Goal: Information Seeking & Learning: Learn about a topic

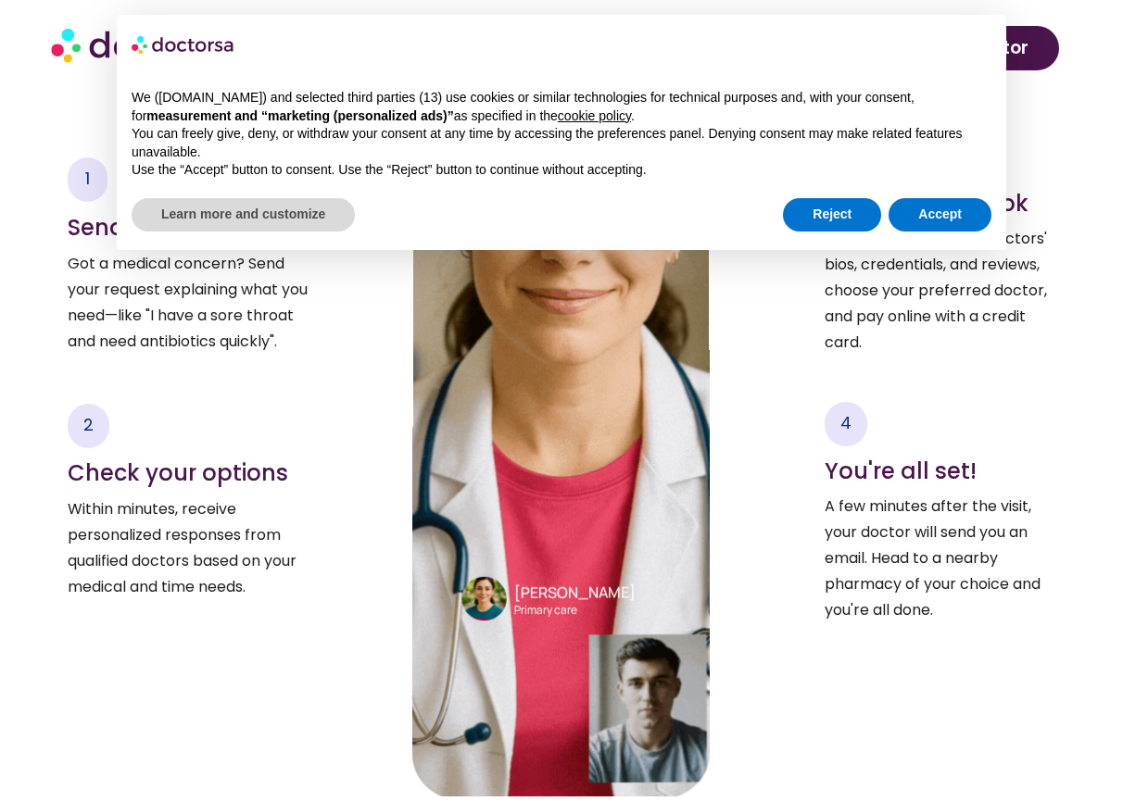
scroll to position [3153, 0]
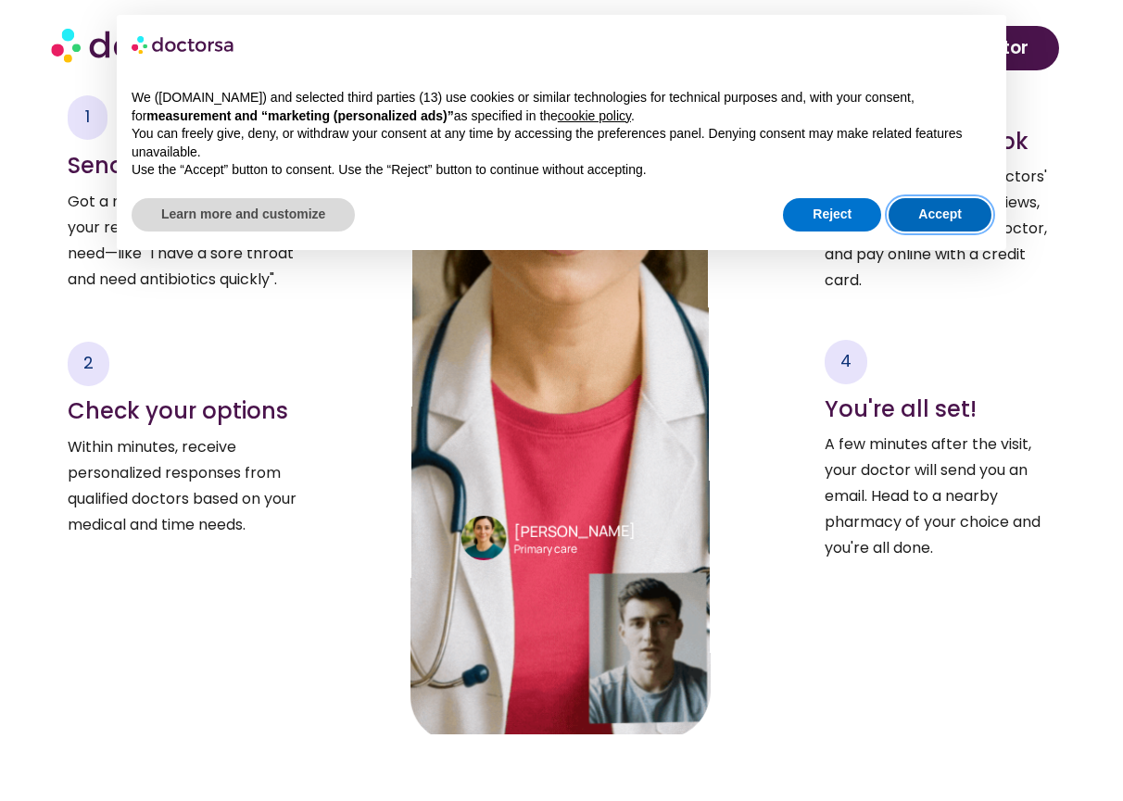
click at [922, 214] on button "Accept" at bounding box center [939, 214] width 103 height 33
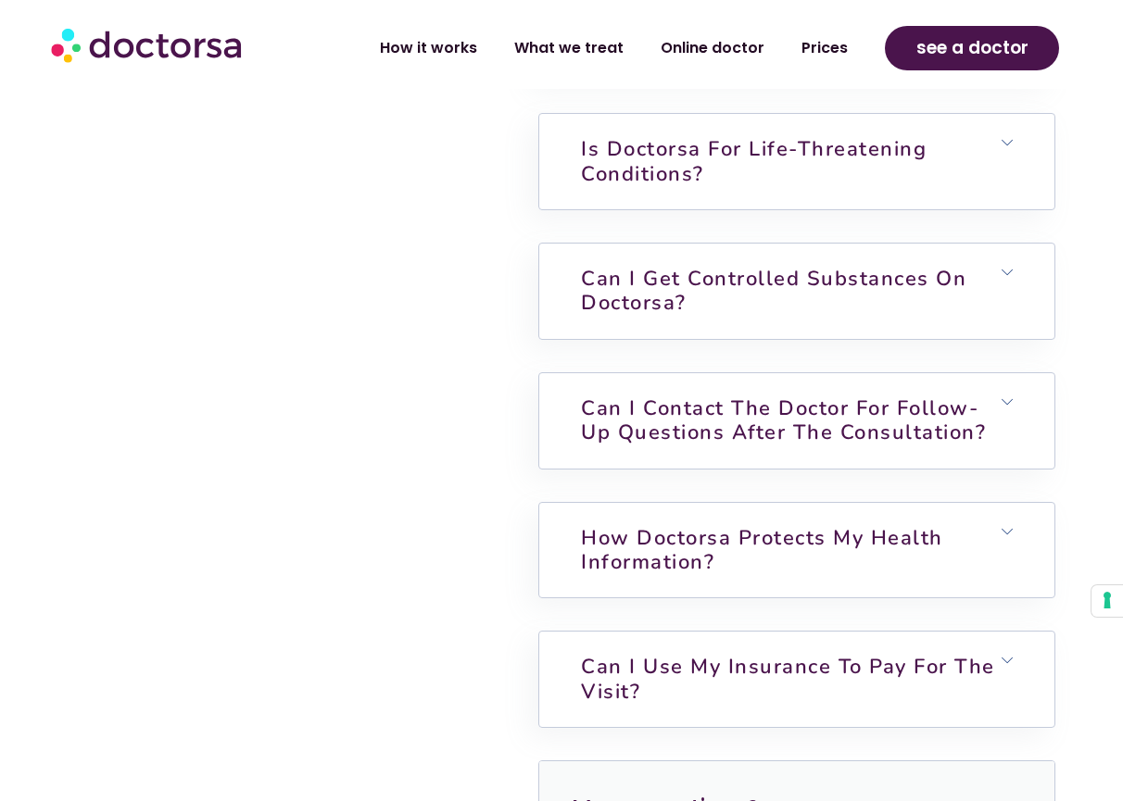
scroll to position [5018, 0]
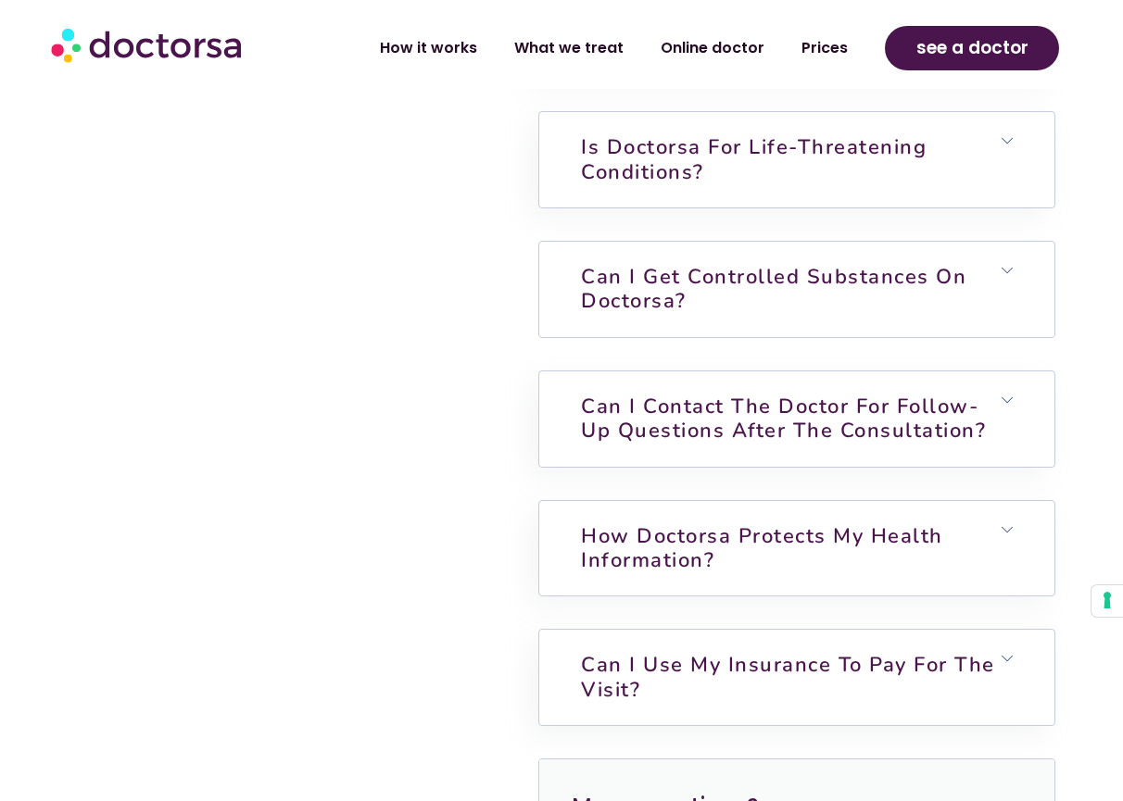
click at [732, 321] on h6 "Can I get controlled substances on Doctorsa?" at bounding box center [796, 289] width 515 height 95
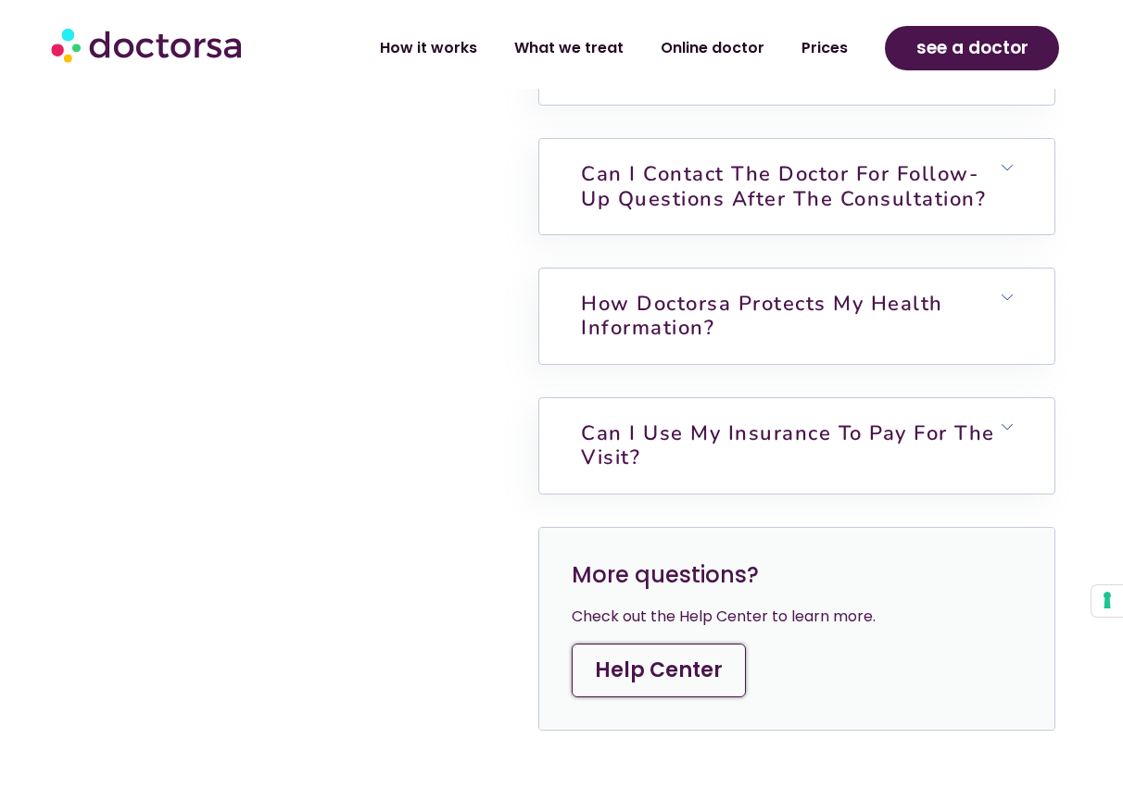
scroll to position [5393, 0]
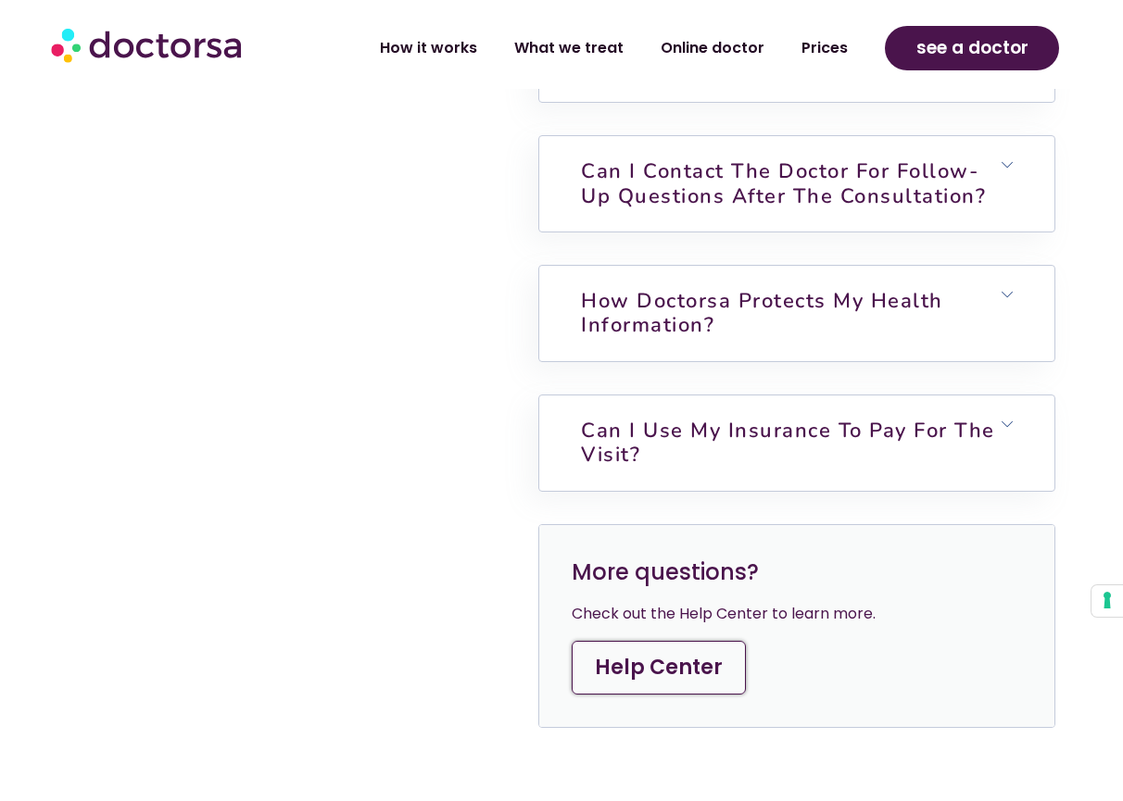
click at [802, 458] on h6 "Can I use my insurance to pay for the visit?" at bounding box center [796, 443] width 515 height 95
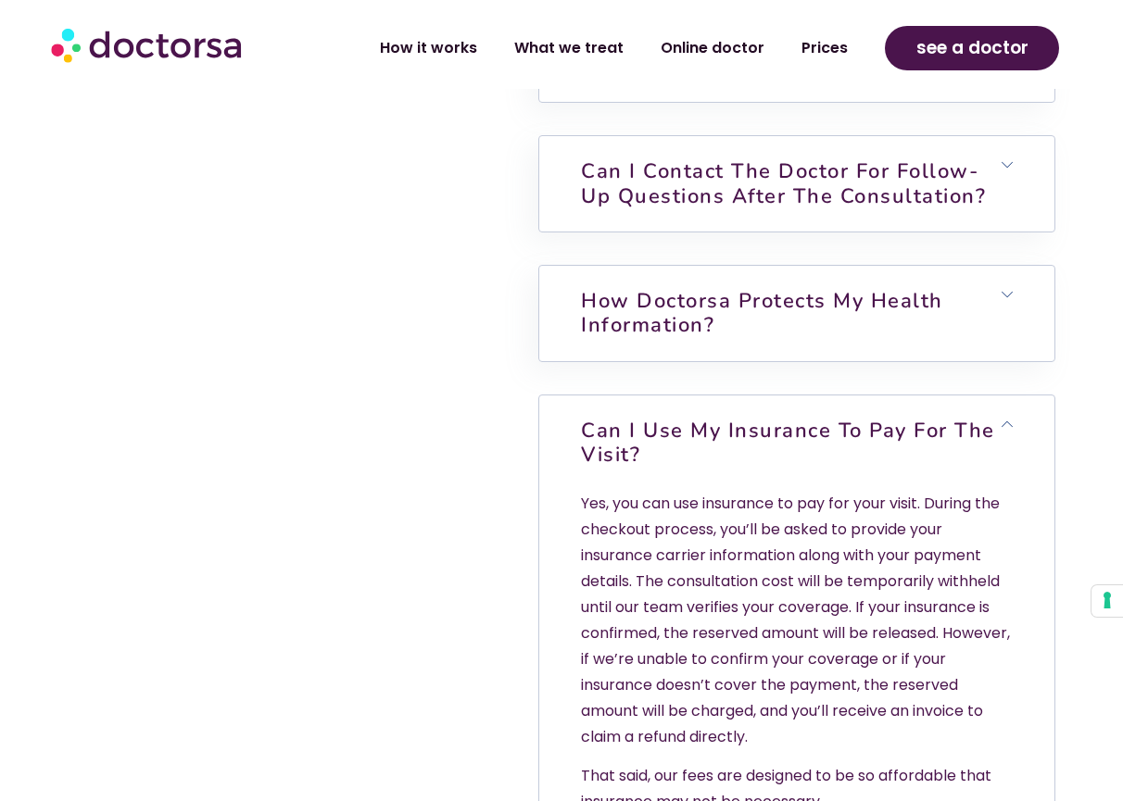
click at [802, 458] on h6 "Can I use my insurance to pay for the visit?" at bounding box center [796, 443] width 515 height 95
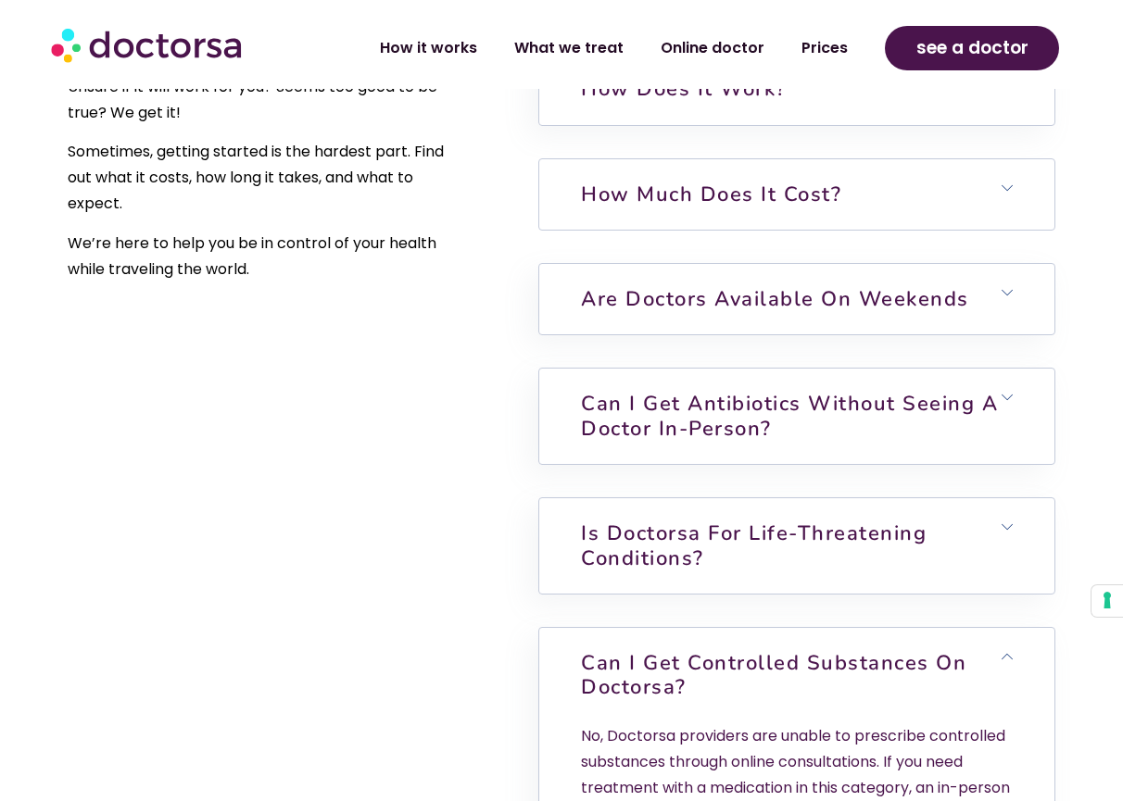
scroll to position [4637, 0]
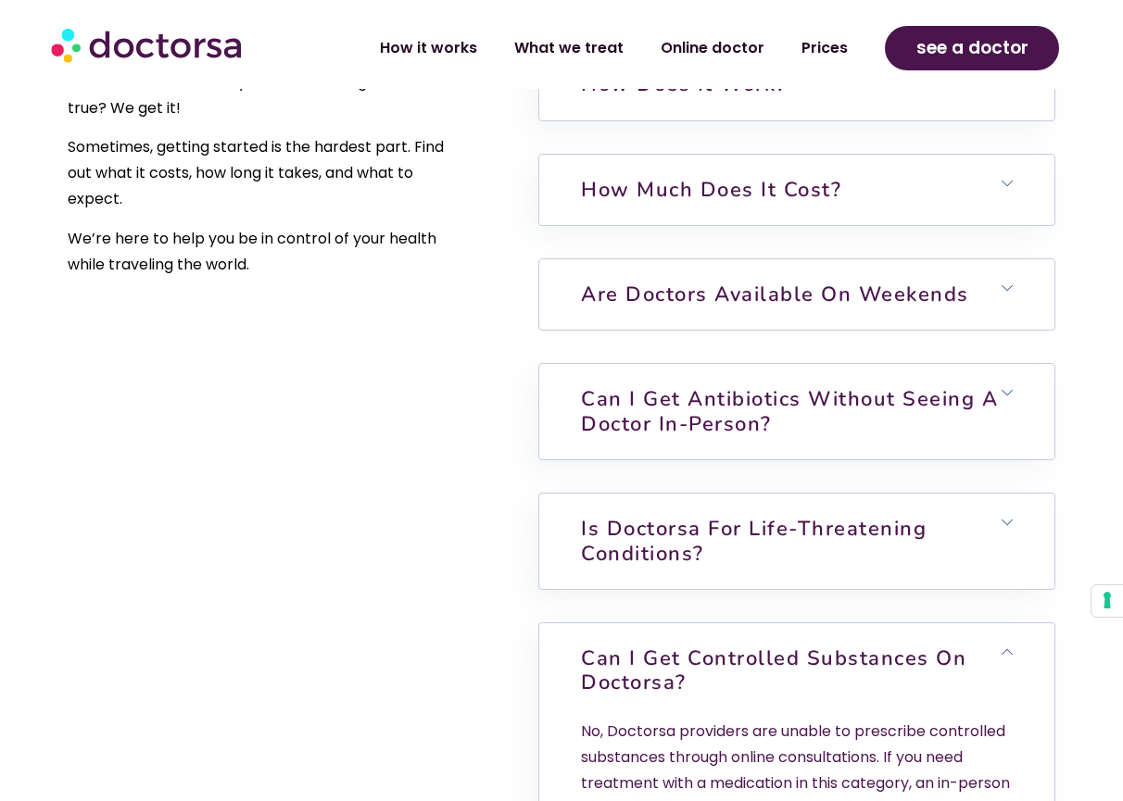
click at [707, 303] on link "Are doctors available on weekends" at bounding box center [775, 295] width 388 height 28
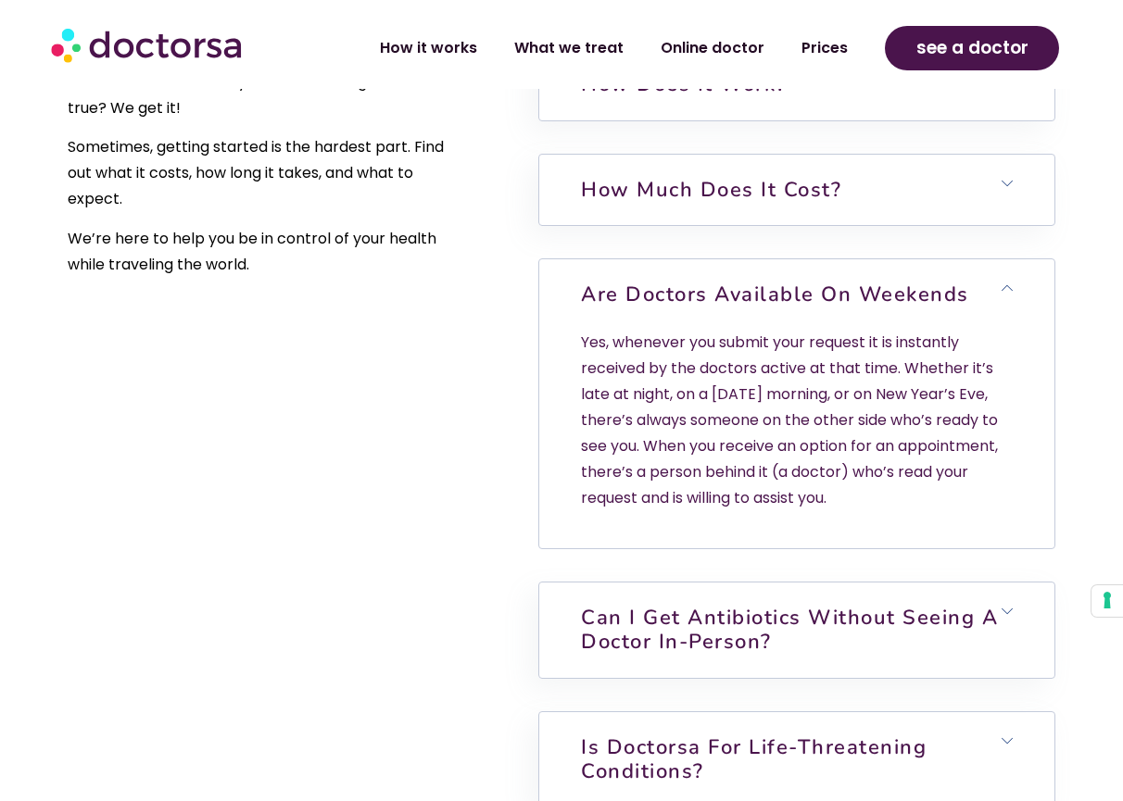
click at [707, 303] on link "Are doctors available on weekends" at bounding box center [775, 295] width 388 height 28
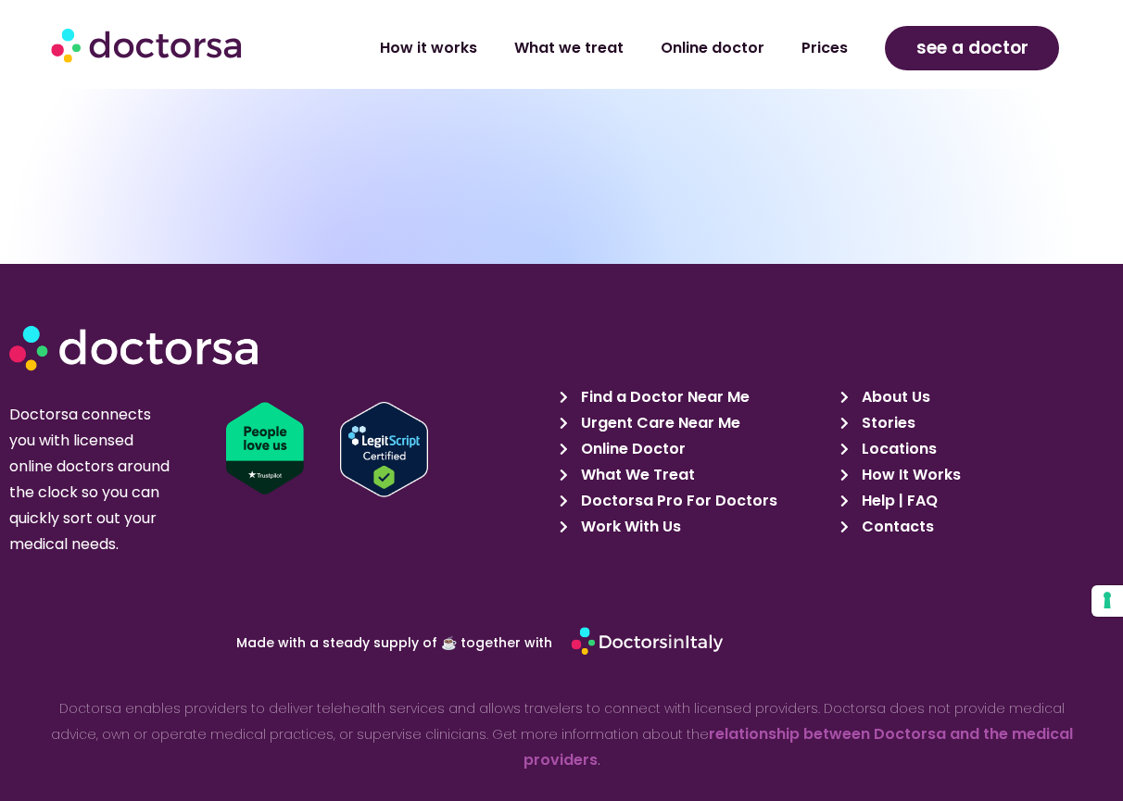
scroll to position [6560, 0]
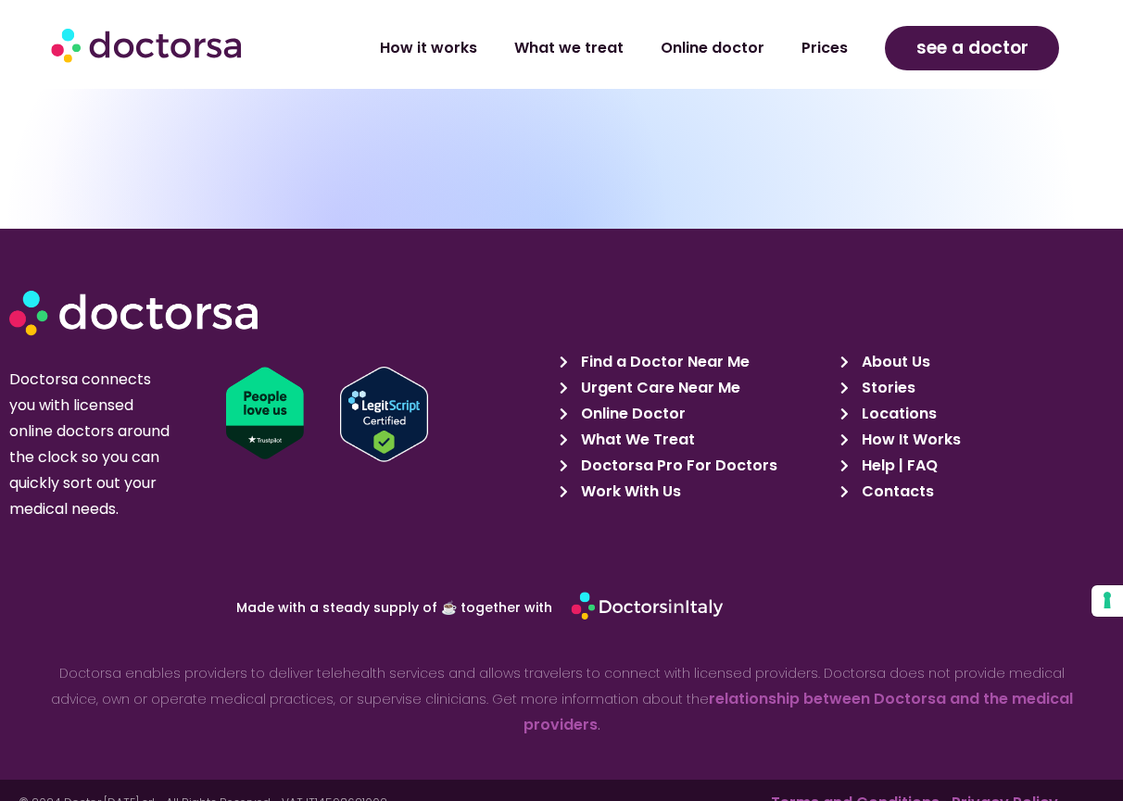
click at [604, 445] on span "What We Treat" at bounding box center [635, 440] width 119 height 26
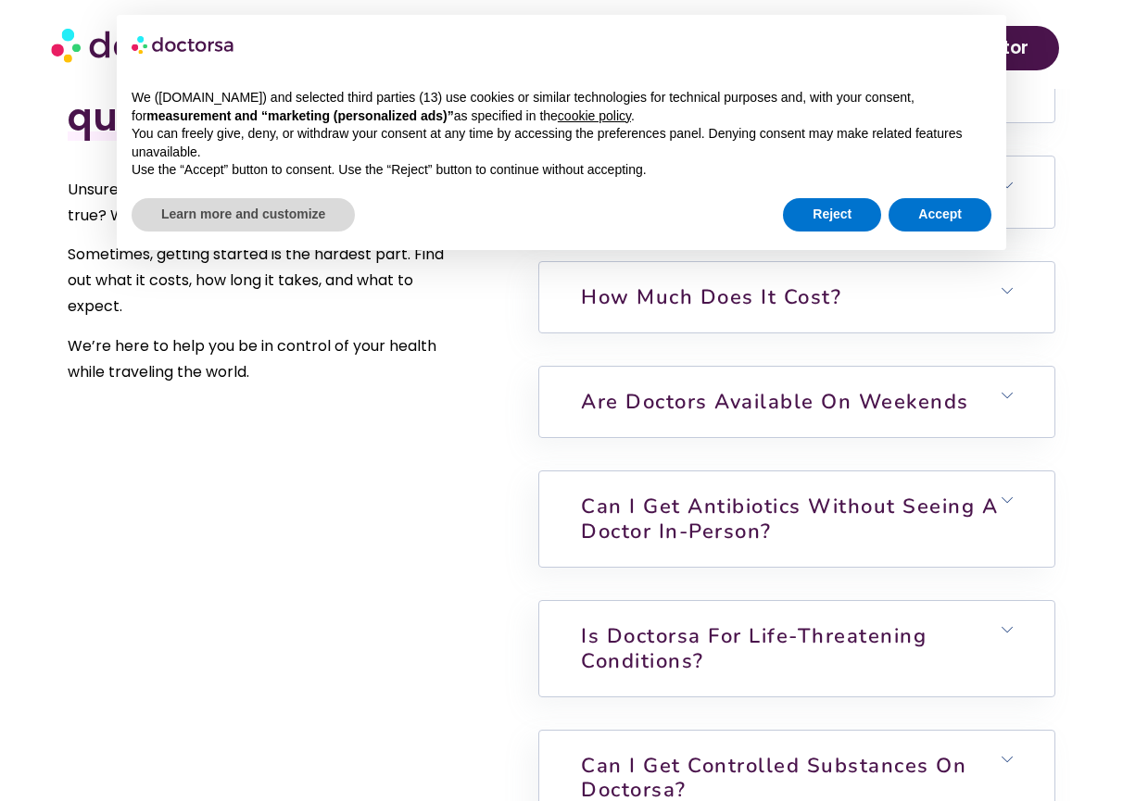
scroll to position [4532, 0]
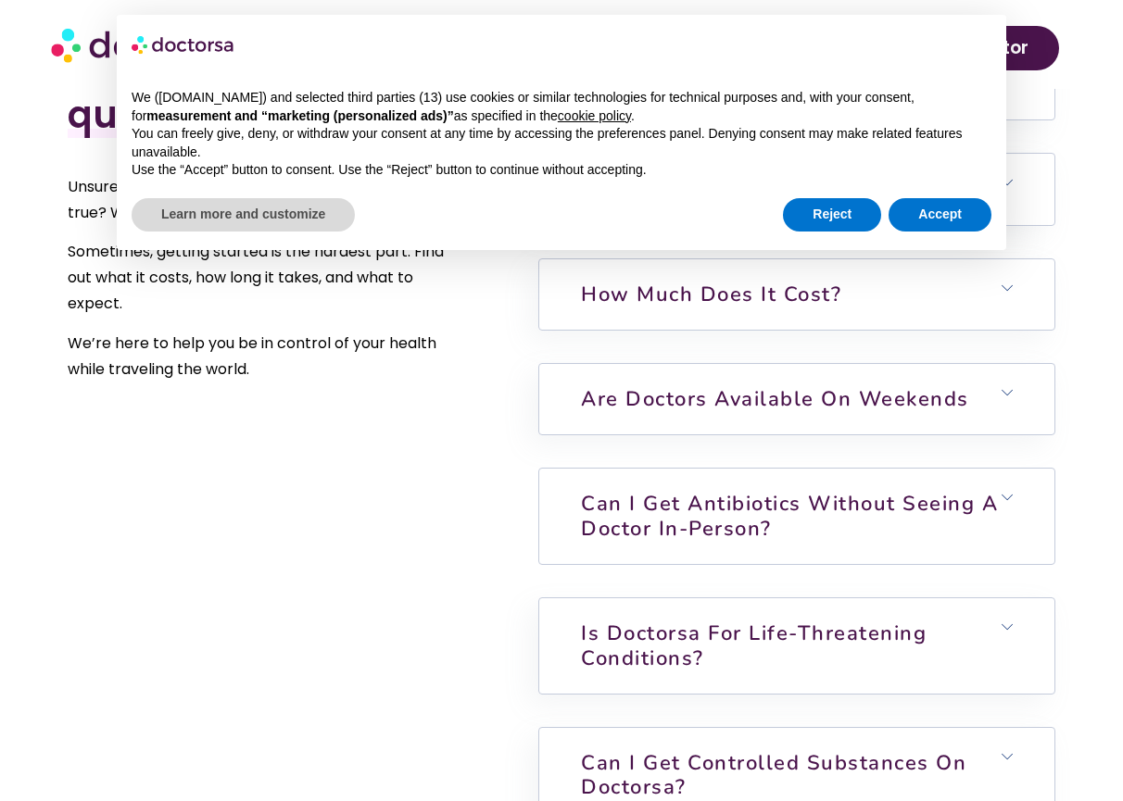
click at [731, 545] on h6 "Can I get antibiotics without seeing a doctor in-person?" at bounding box center [796, 516] width 515 height 95
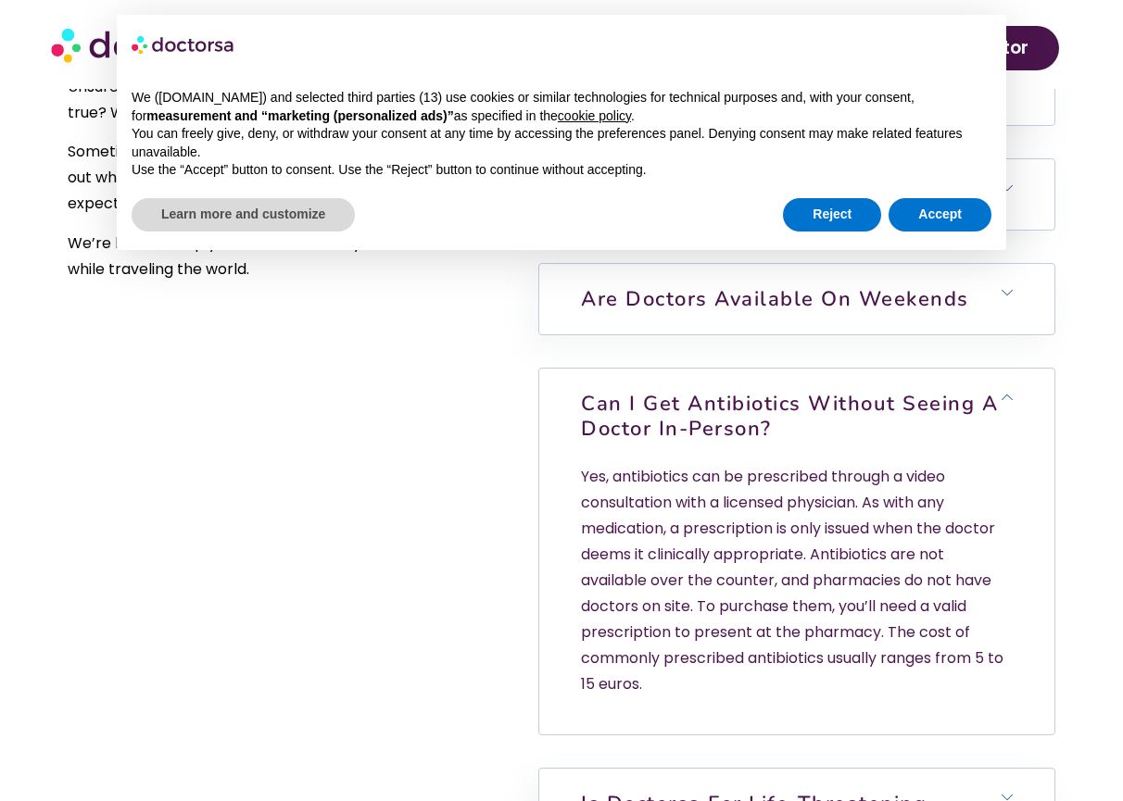
scroll to position [4634, 0]
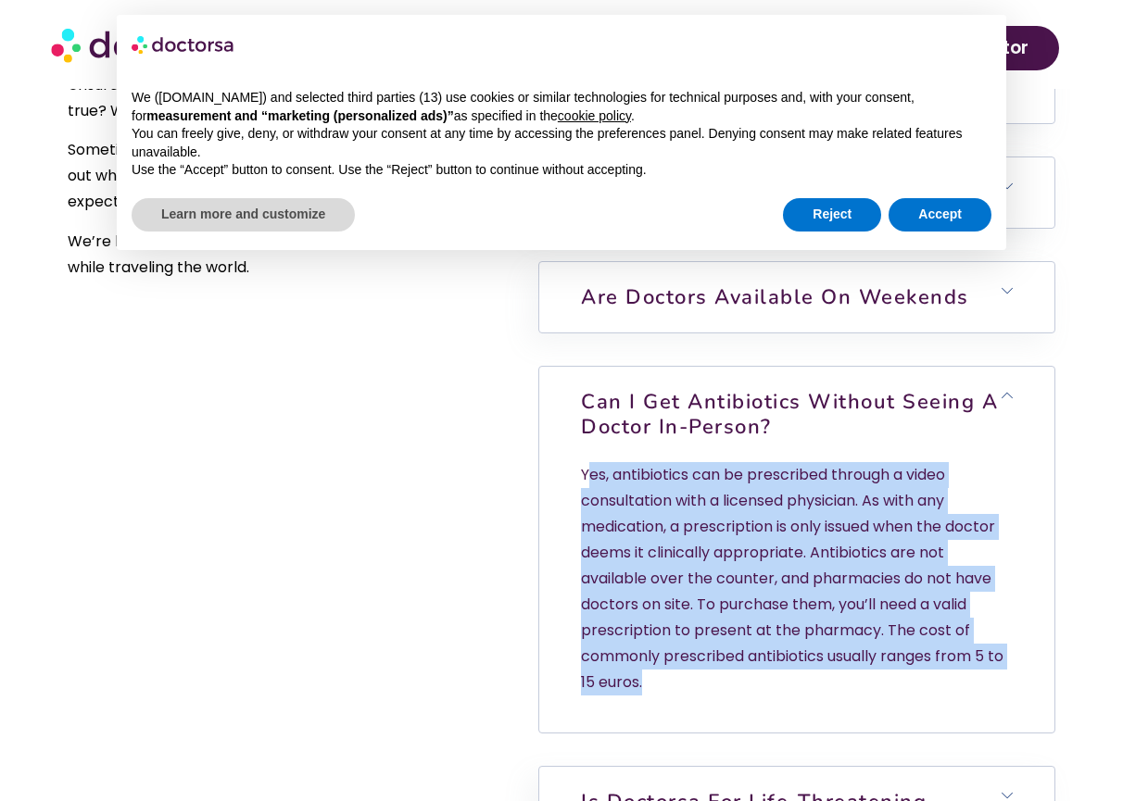
drag, startPoint x: 585, startPoint y: 474, endPoint x: 704, endPoint y: 680, distance: 237.4
click at [704, 680] on p "Yes, antibiotics can be prescribed through a video consultation with a licensed…" at bounding box center [797, 578] width 432 height 233
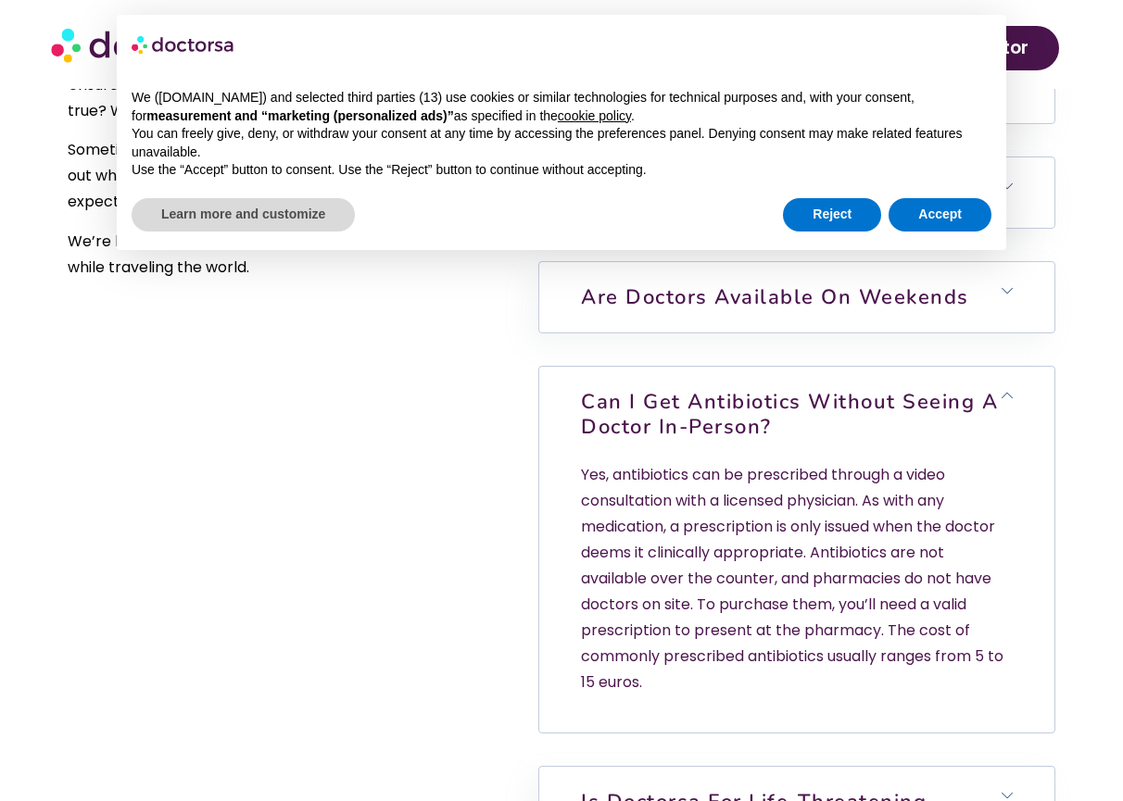
click at [588, 482] on p "Yes, antibiotics can be prescribed through a video consultation with a licensed…" at bounding box center [797, 578] width 432 height 233
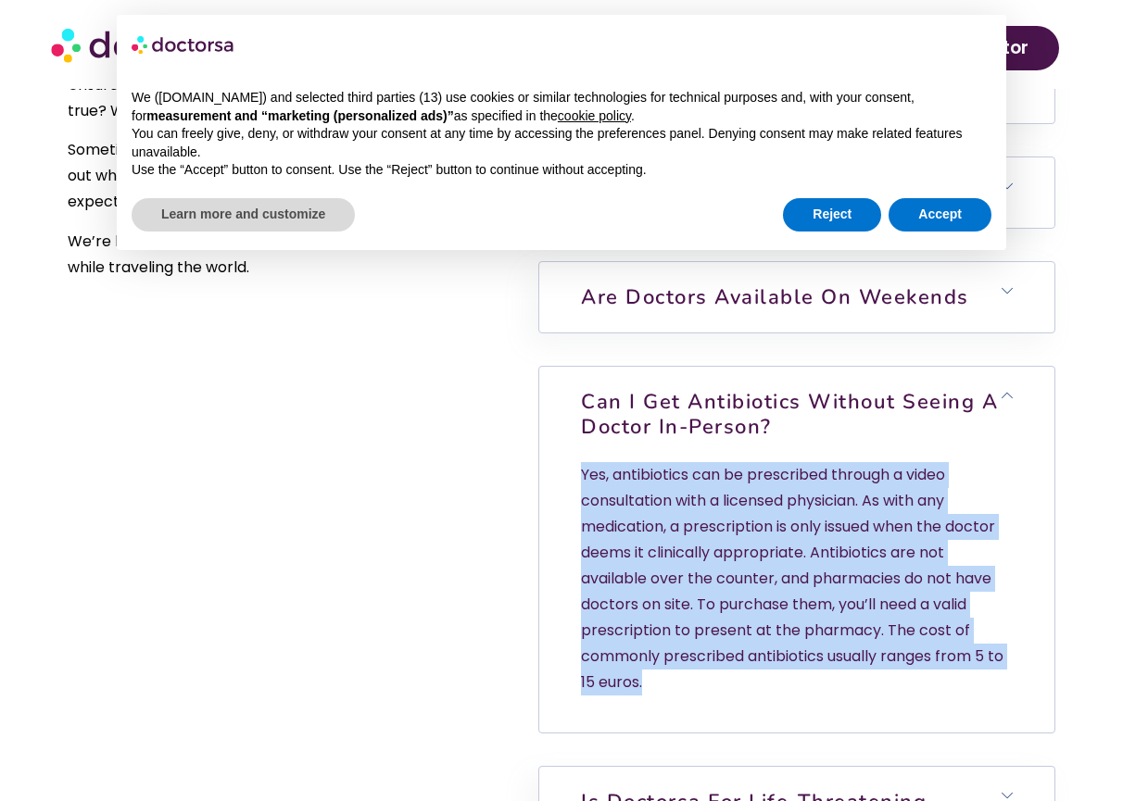
drag, startPoint x: 584, startPoint y: 481, endPoint x: 699, endPoint y: 707, distance: 253.9
click at [699, 707] on div "Yes, antibiotics can be prescribed through a video consultation with a licensed…" at bounding box center [796, 597] width 515 height 270
copy p "Yes, antibiotics can be prescribed through a video consultation with a licensed…"
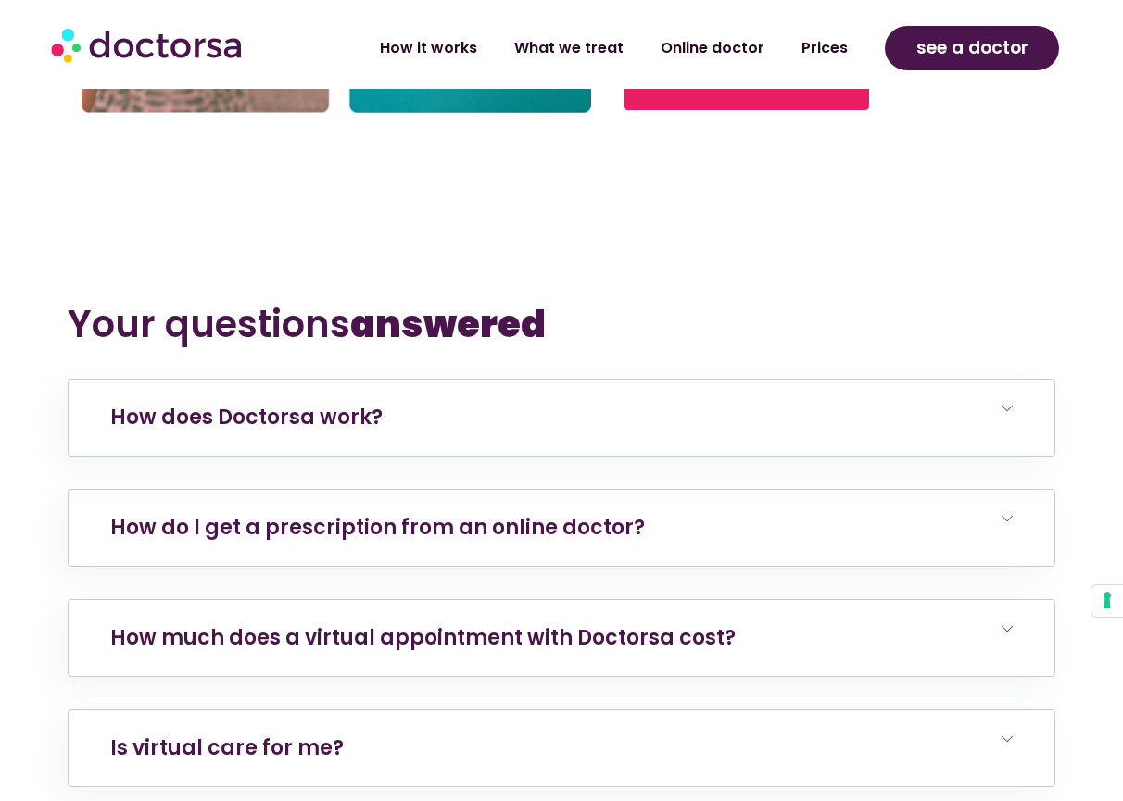
scroll to position [7402, 0]
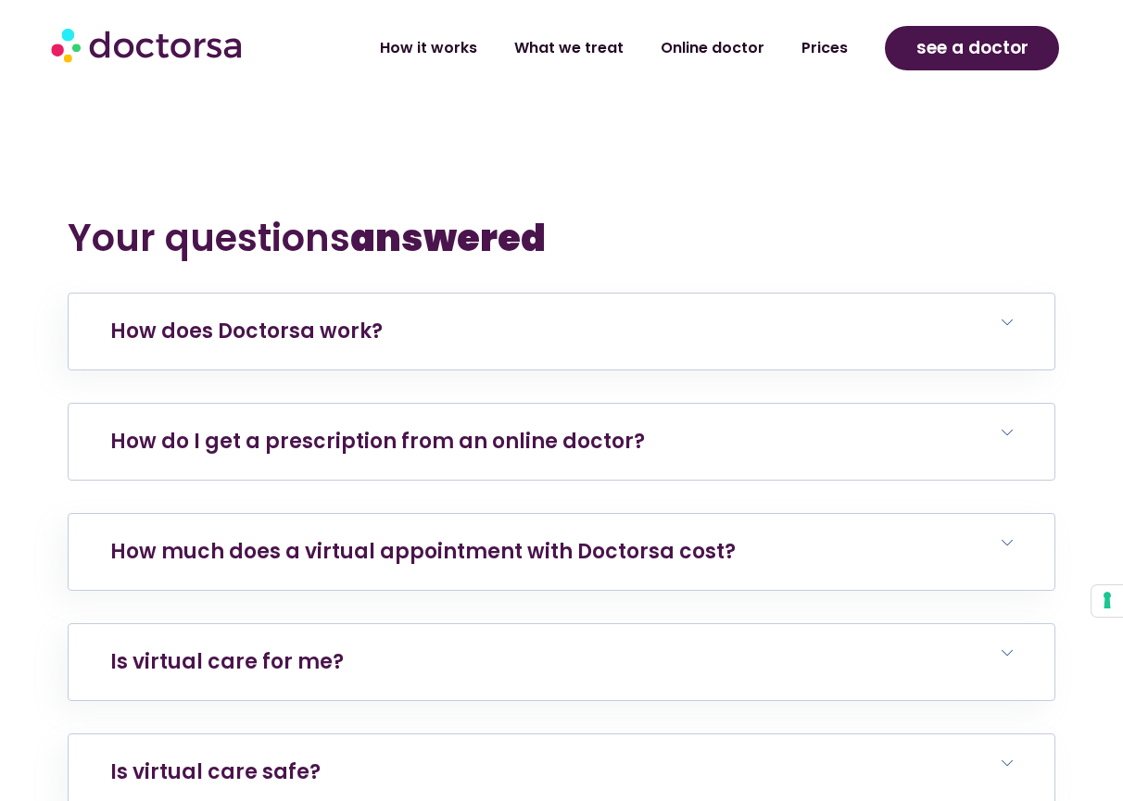
click at [456, 427] on link "How do I get a prescription from an online doctor?" at bounding box center [377, 441] width 534 height 29
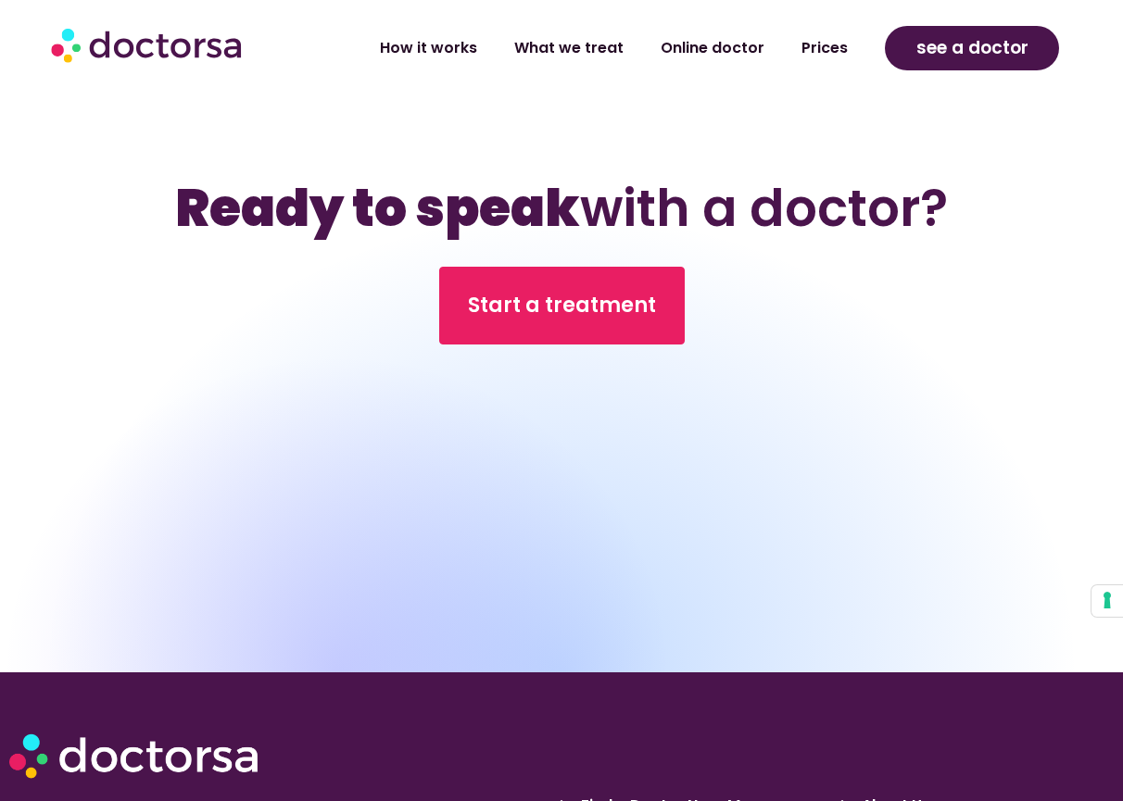
scroll to position [9440, 0]
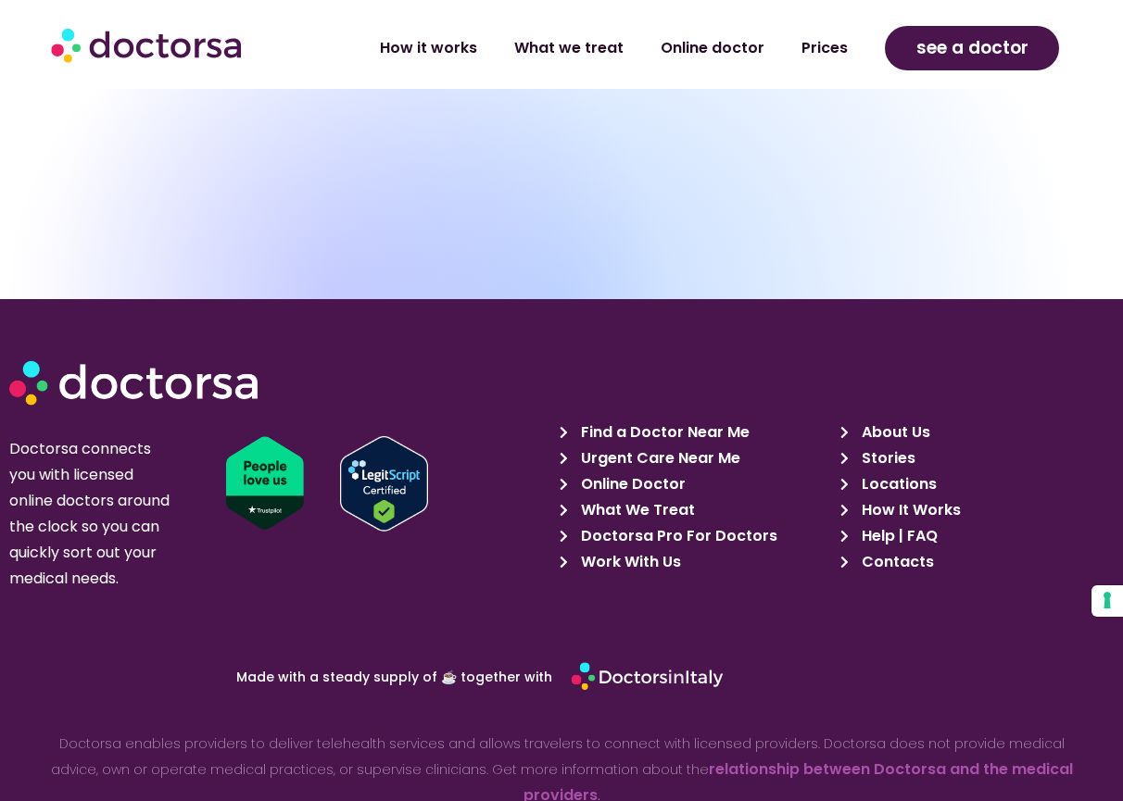
click at [889, 471] on span "Locations" at bounding box center [897, 484] width 80 height 26
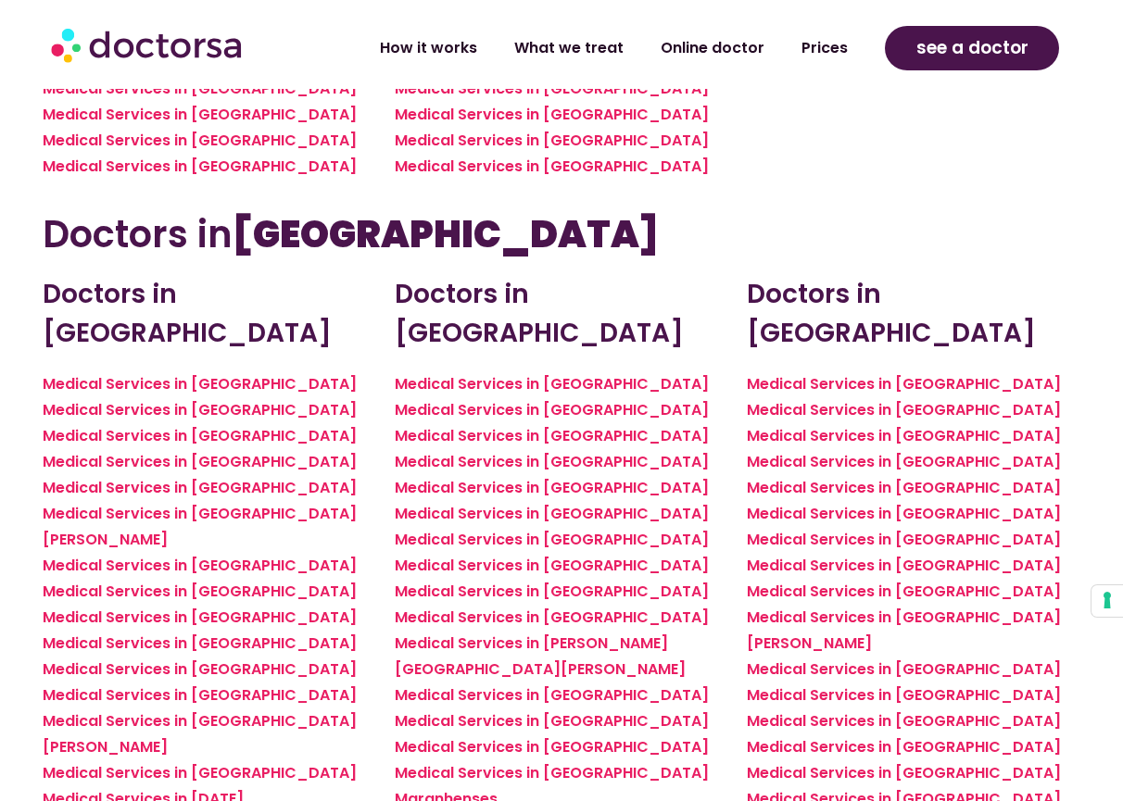
scroll to position [4373, 0]
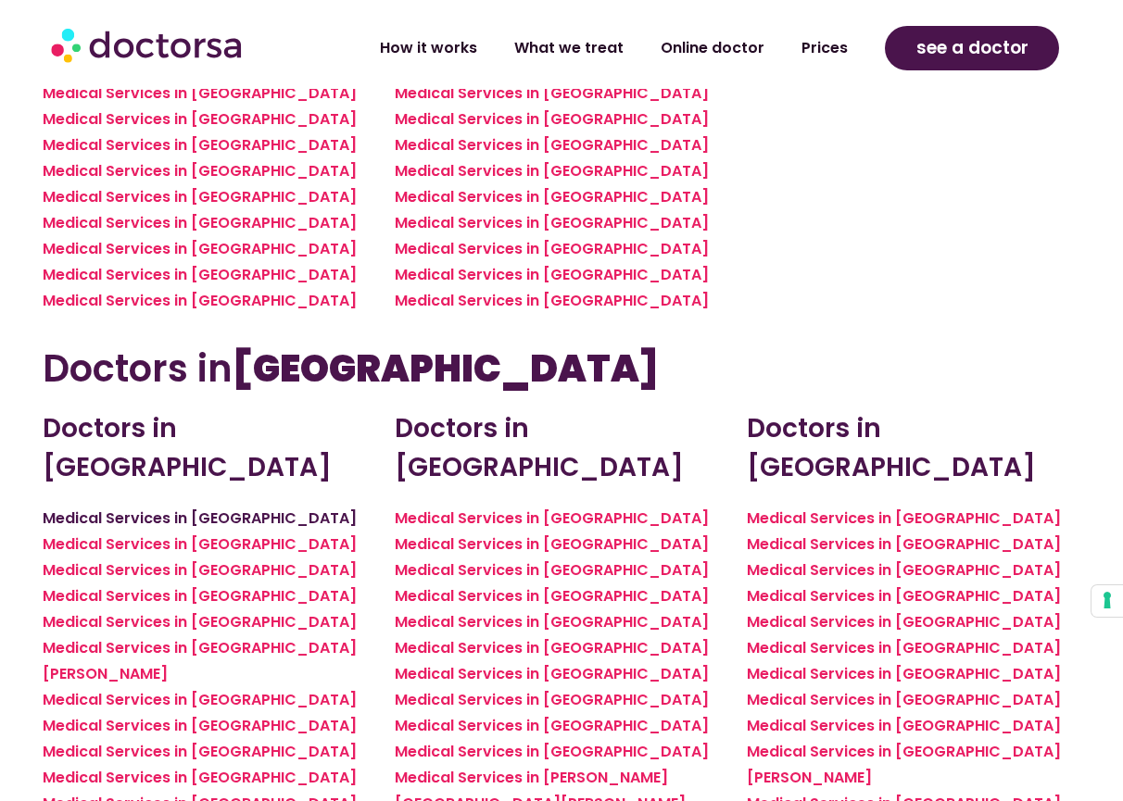
click at [227, 508] on link "Medical Services in Mexico City" at bounding box center [200, 518] width 314 height 21
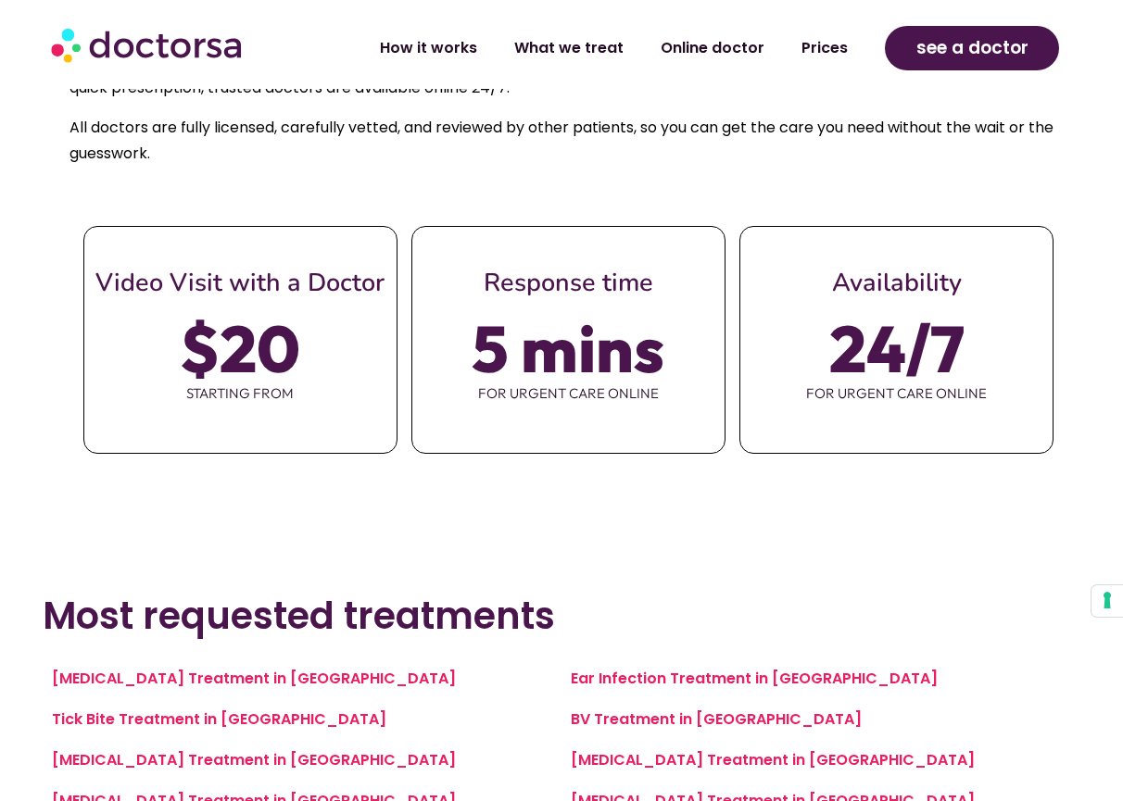
scroll to position [779, 0]
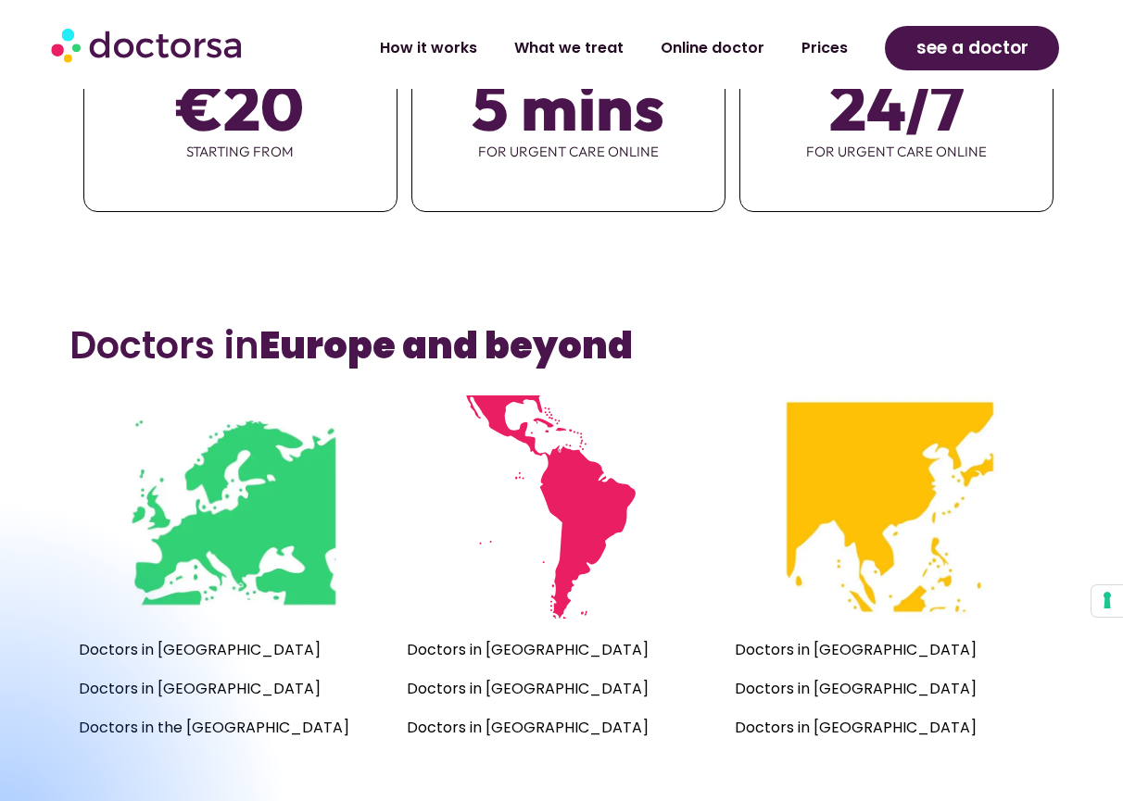
scroll to position [1061, 0]
